Goal: Navigation & Orientation: Find specific page/section

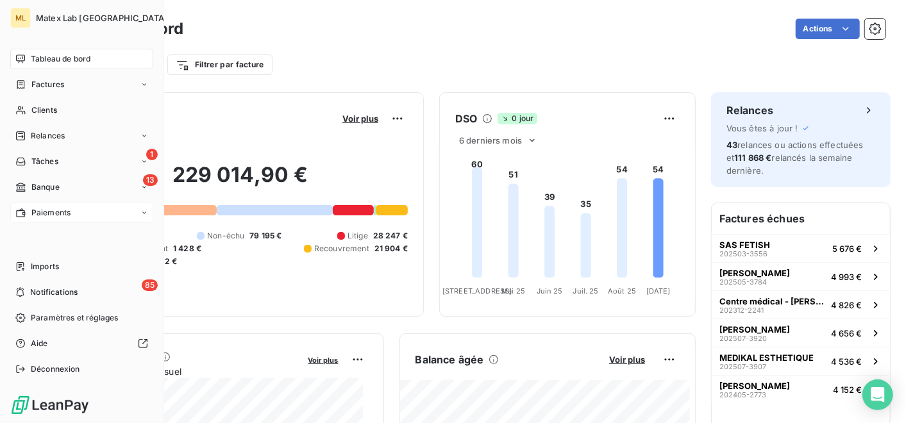
click at [64, 216] on span "Paiements" at bounding box center [50, 213] width 39 height 12
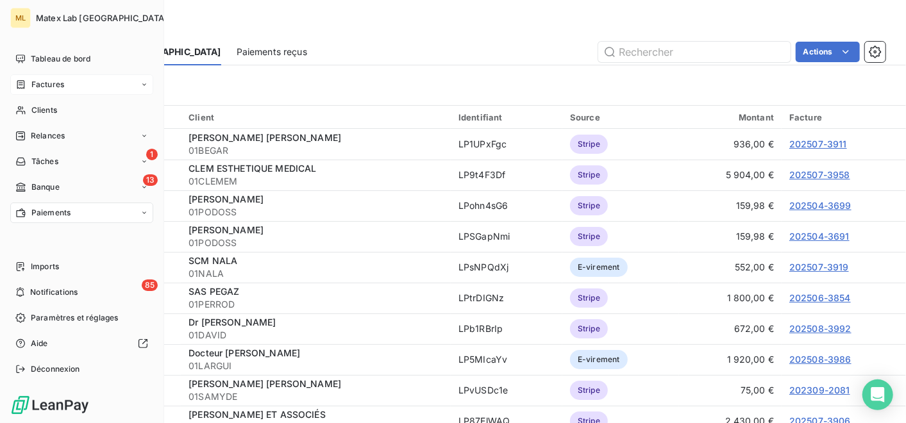
click at [46, 79] on span "Factures" at bounding box center [47, 85] width 33 height 12
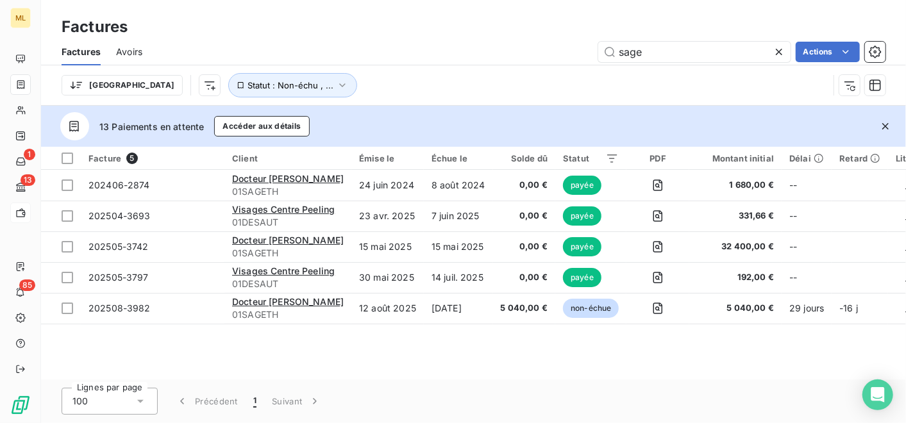
drag, startPoint x: 684, startPoint y: 54, endPoint x: 554, endPoint y: 63, distance: 130.5
click at [555, 63] on div "Factures Avoirs sage Actions" at bounding box center [473, 51] width 865 height 27
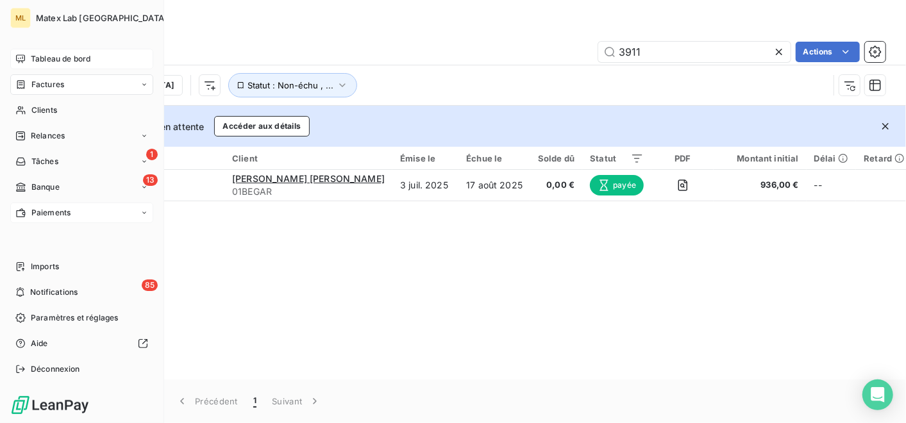
type input "3911"
click at [60, 58] on span "Tableau de bord" at bounding box center [61, 59] width 60 height 12
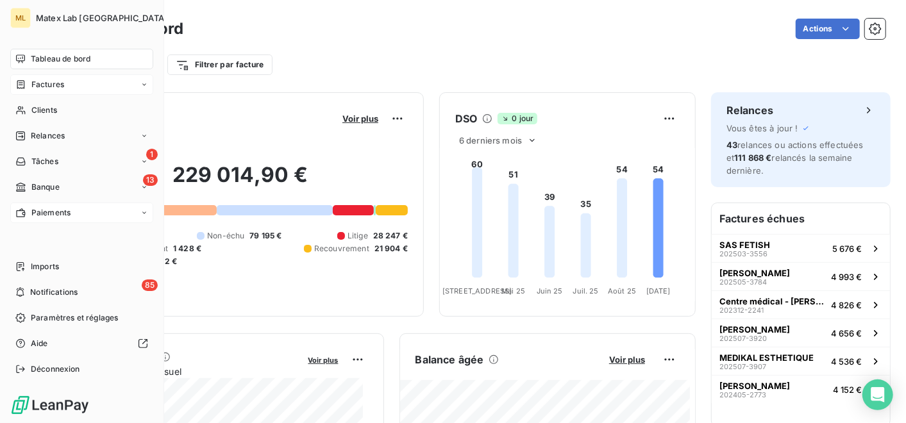
click at [64, 87] on div "Factures" at bounding box center [81, 84] width 143 height 21
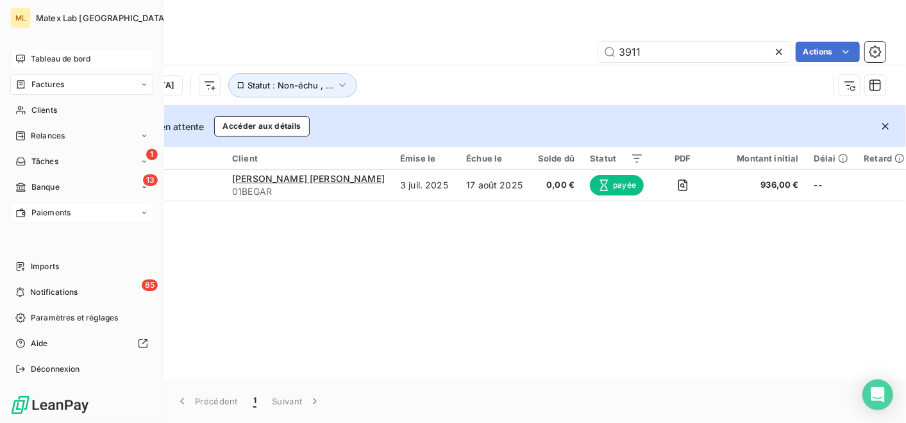
click at [62, 215] on span "Paiements" at bounding box center [50, 213] width 39 height 12
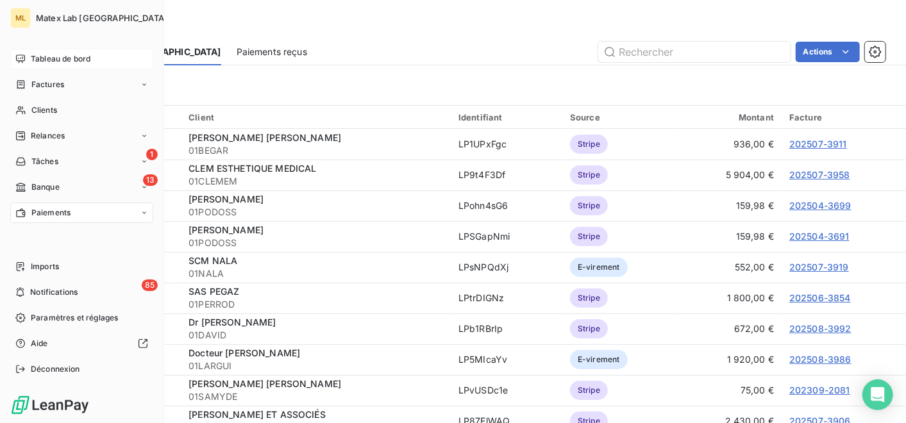
click at [50, 58] on span "Tableau de bord" at bounding box center [61, 59] width 60 height 12
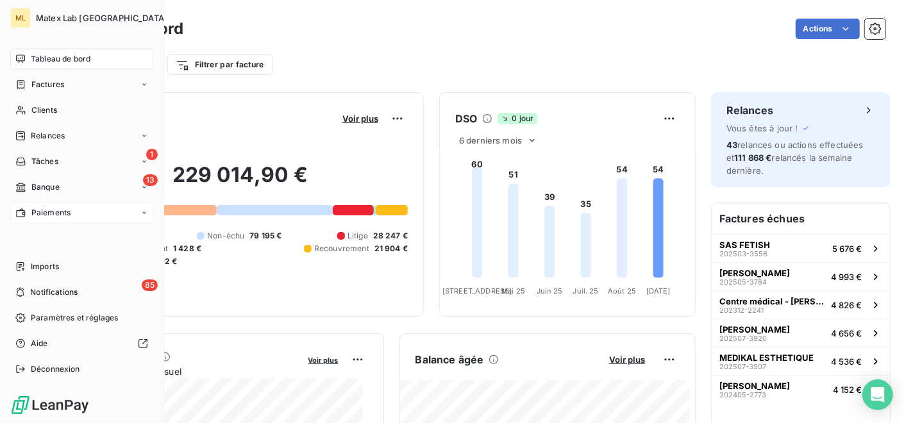
click at [53, 212] on span "Paiements" at bounding box center [50, 213] width 39 height 12
